Goal: Transaction & Acquisition: Purchase product/service

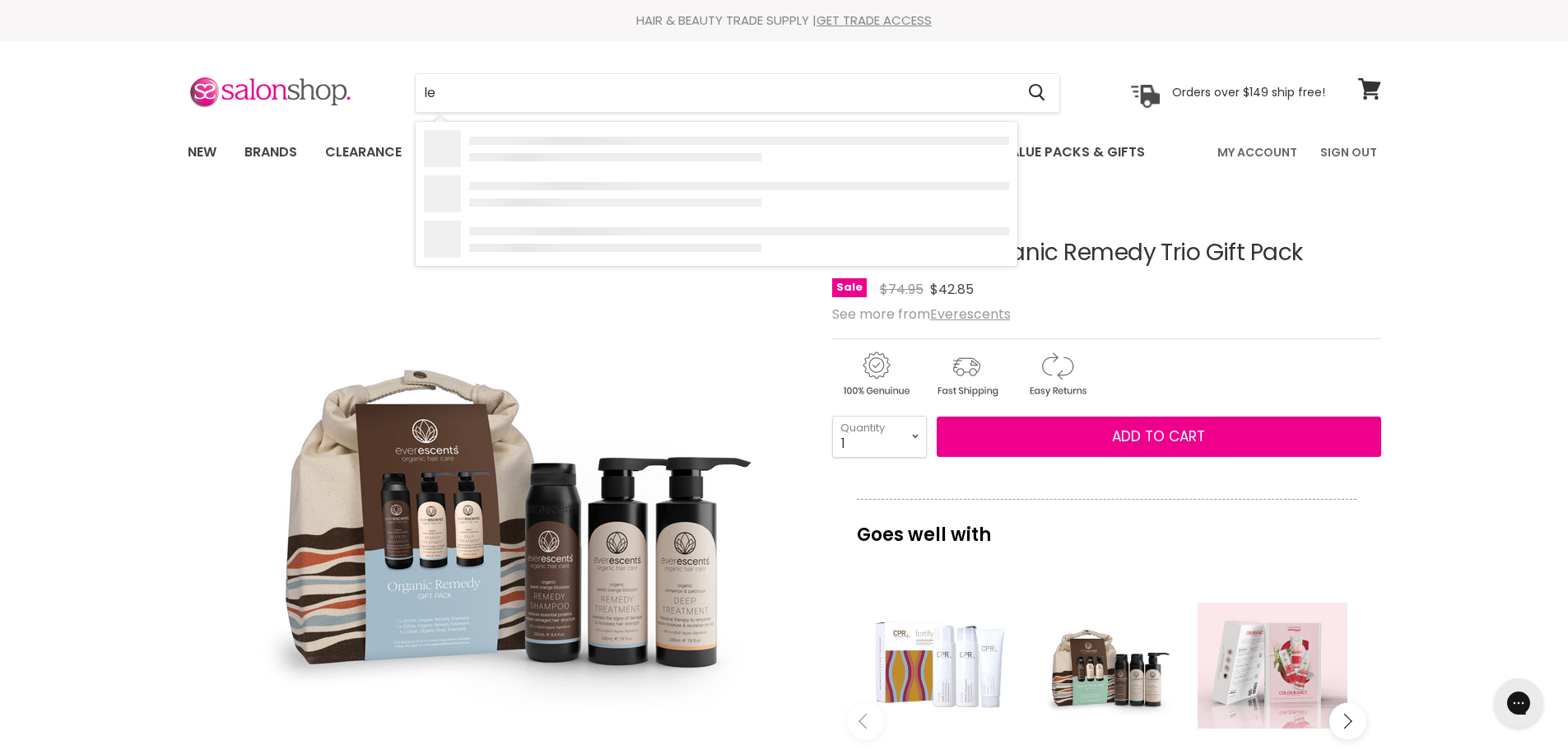
type input "l"
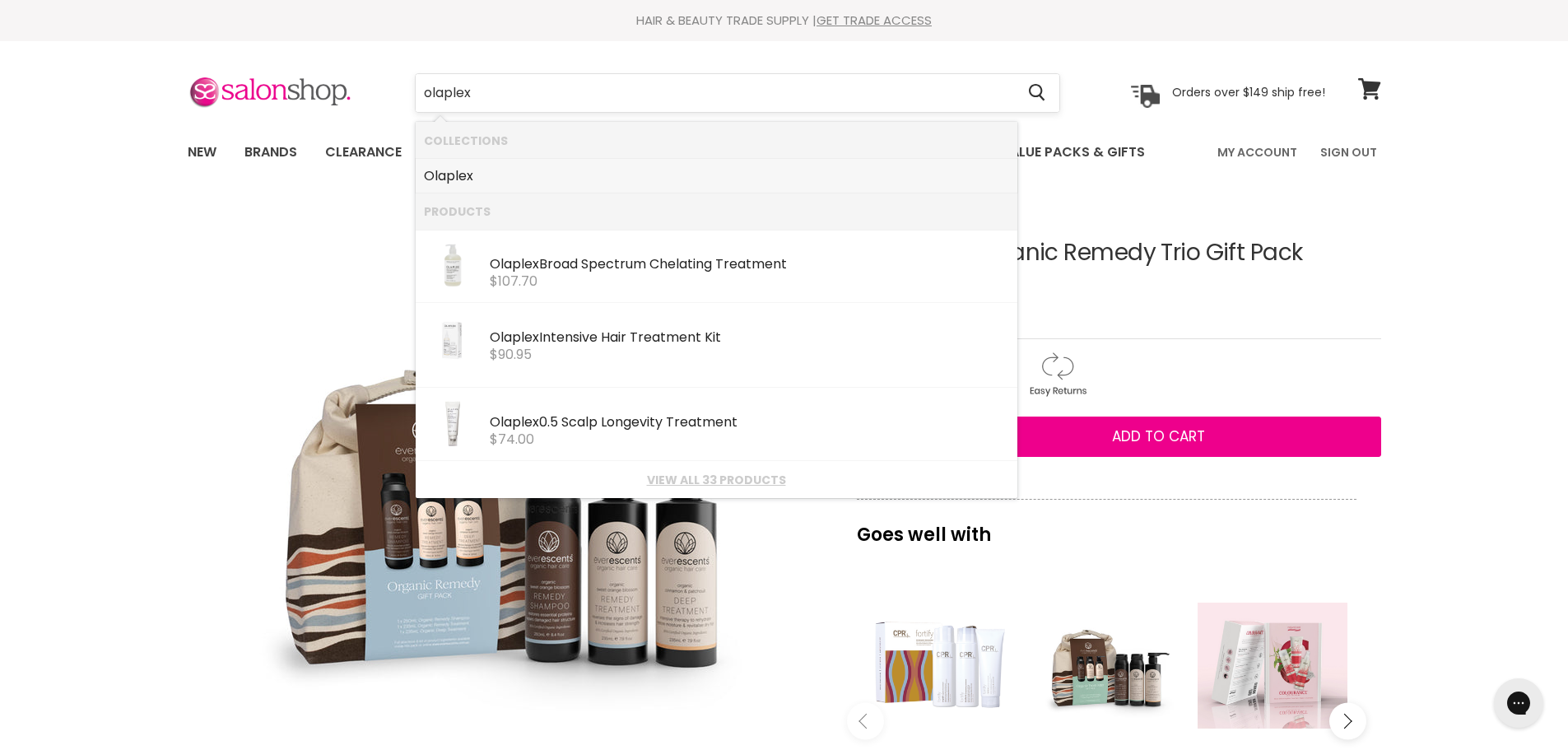
click at [542, 87] on input "olaplex" at bounding box center [715, 93] width 600 height 38
type input "olaplex 3"
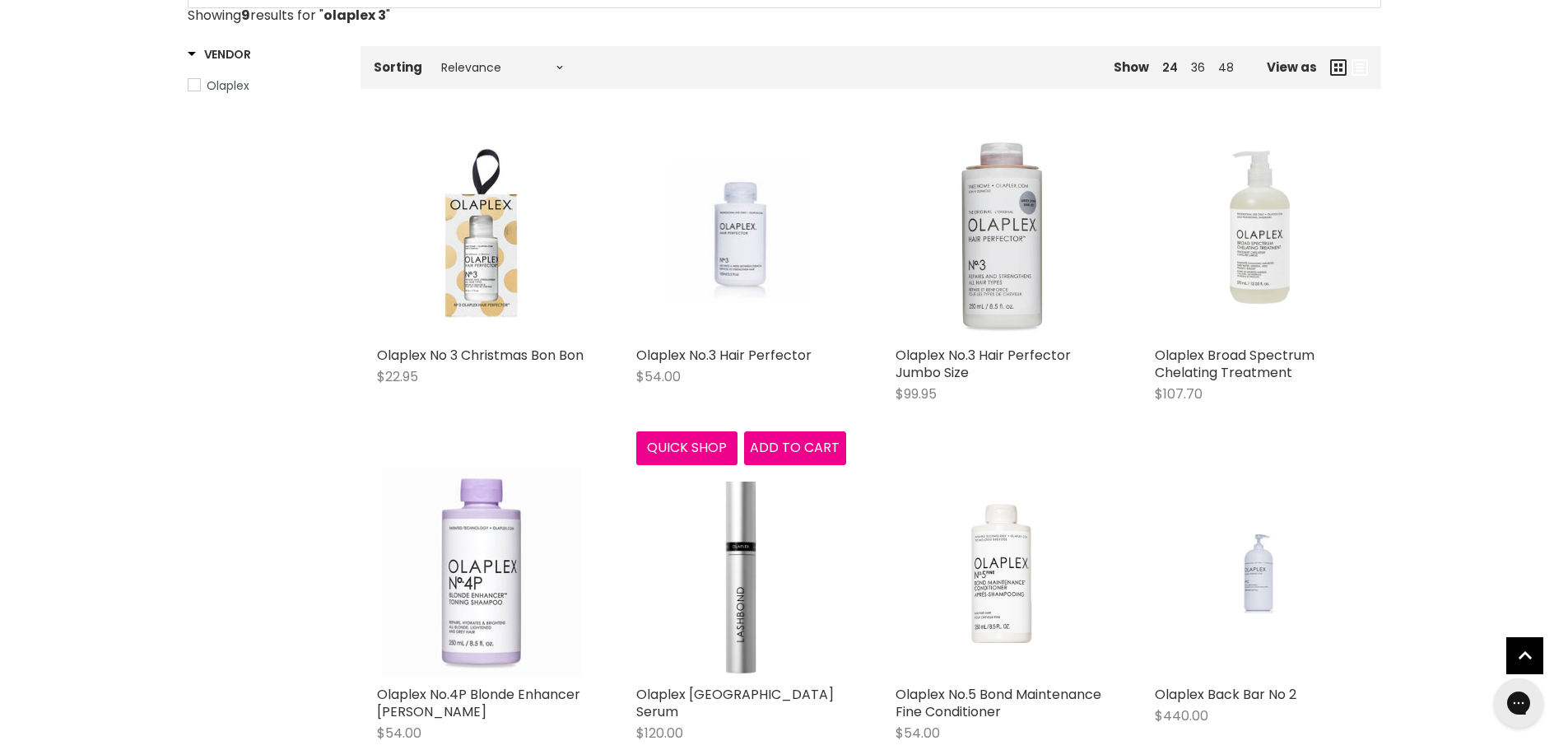
scroll to position [412, 0]
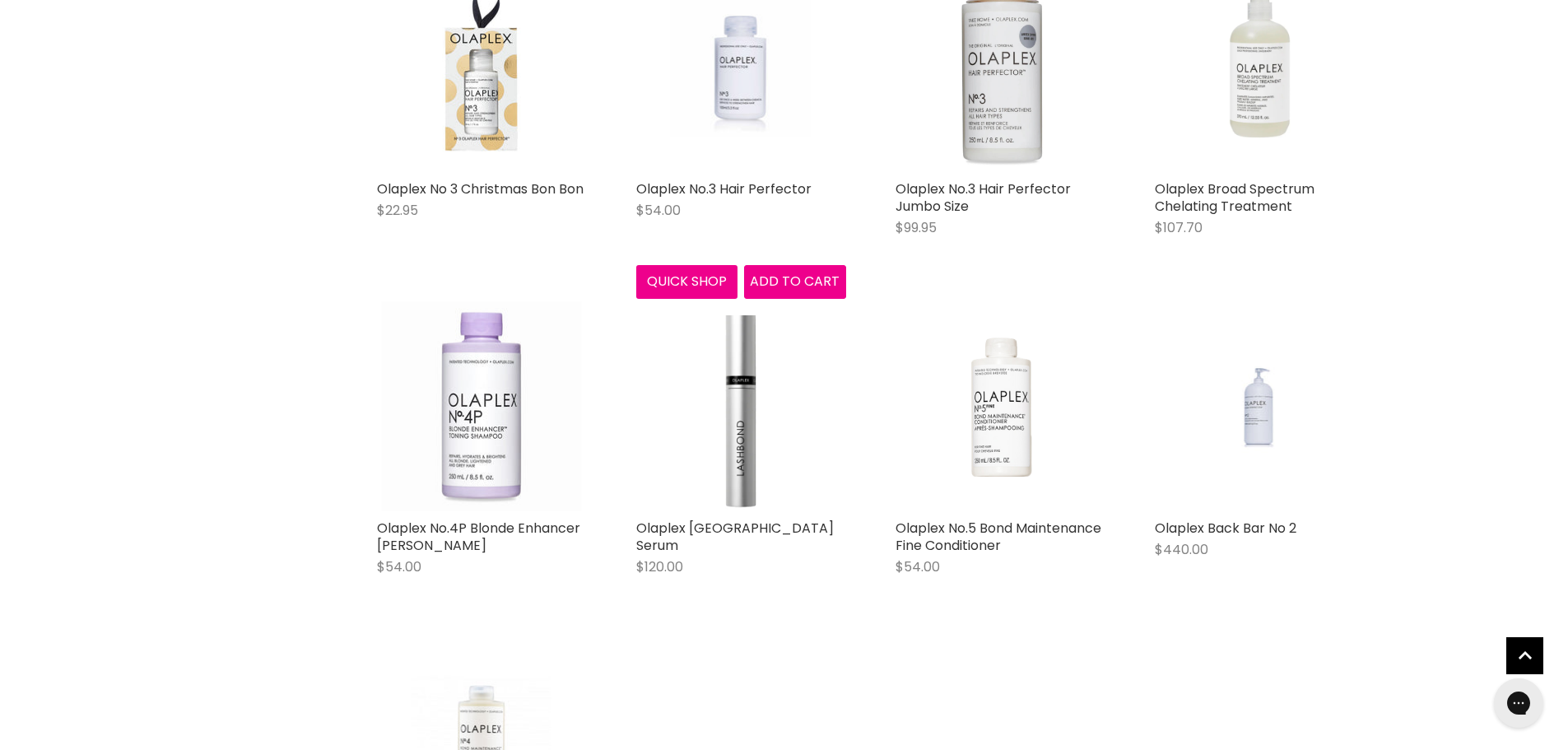
click at [761, 100] on img "Main content" at bounding box center [740, 67] width 140 height 210
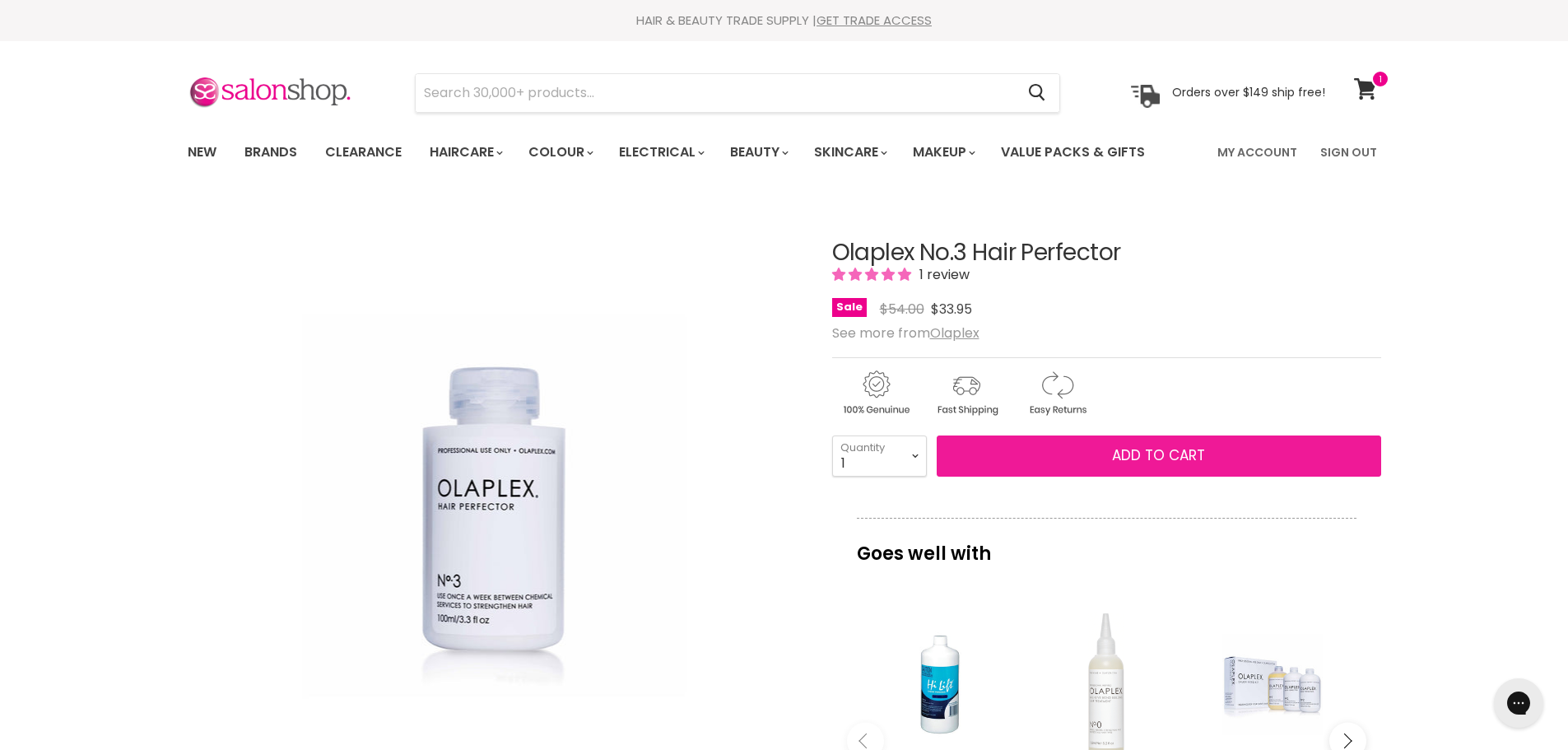
click at [1157, 462] on span "Add to cart" at bounding box center [1159, 455] width 93 height 20
click at [1128, 462] on span "Add to cart" at bounding box center [1159, 455] width 93 height 20
